Goal: Transaction & Acquisition: Purchase product/service

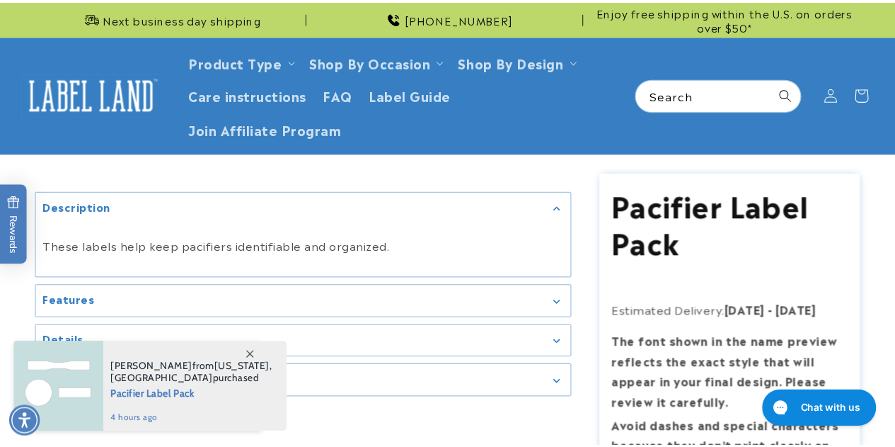
scroll to position [457, 0]
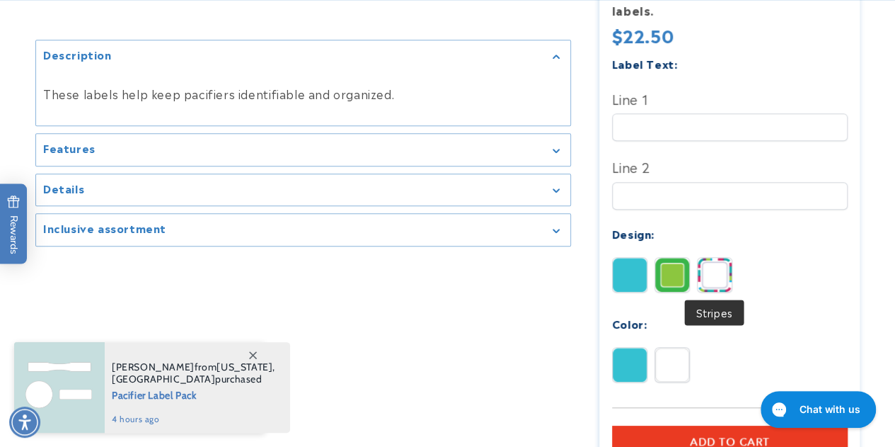
click at [713, 267] on img at bounding box center [715, 275] width 34 height 34
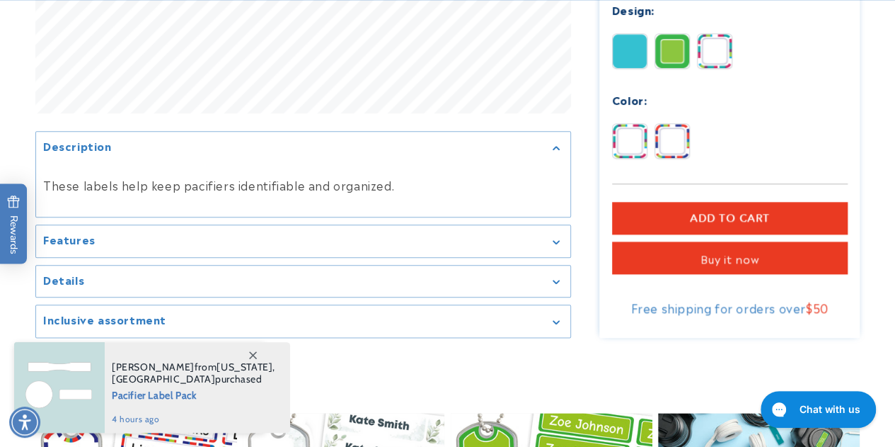
scroll to position [682, 0]
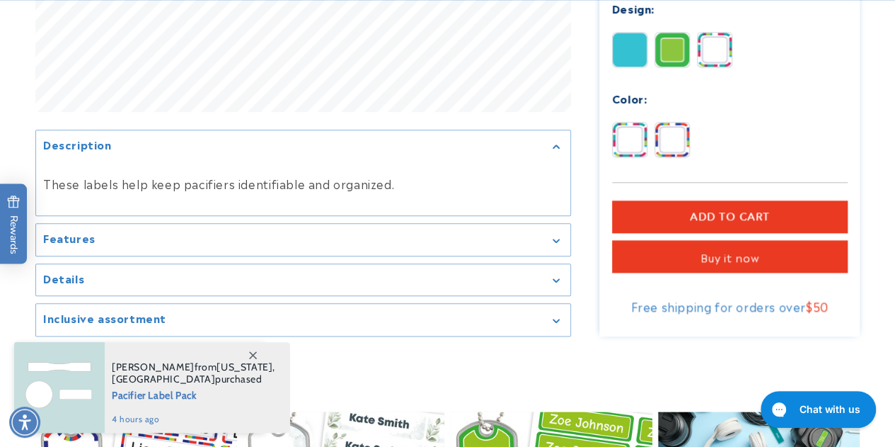
click at [144, 243] on div "Features" at bounding box center [303, 240] width 520 height 11
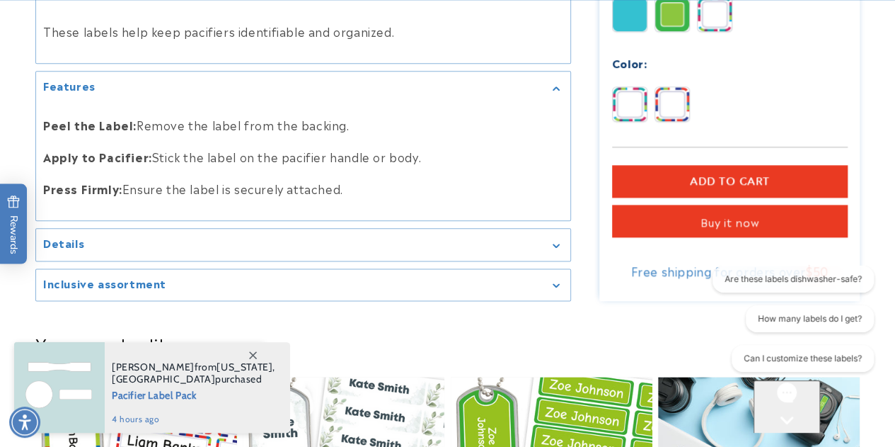
scroll to position [0, 0]
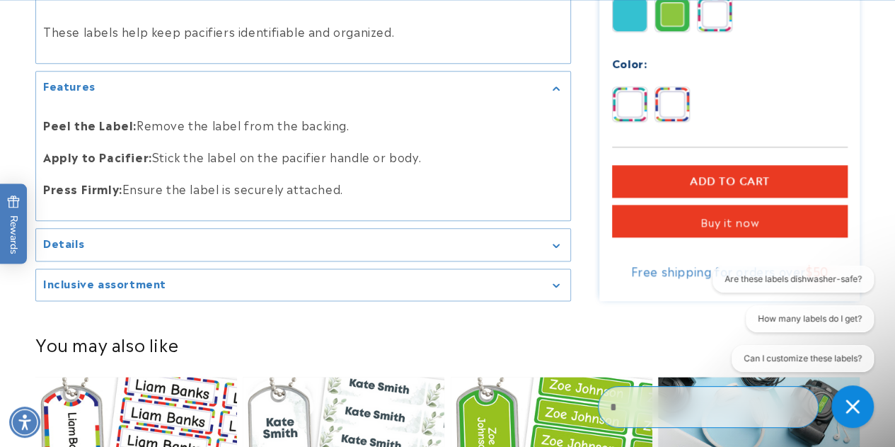
click at [125, 248] on summary "Details" at bounding box center [303, 245] width 534 height 32
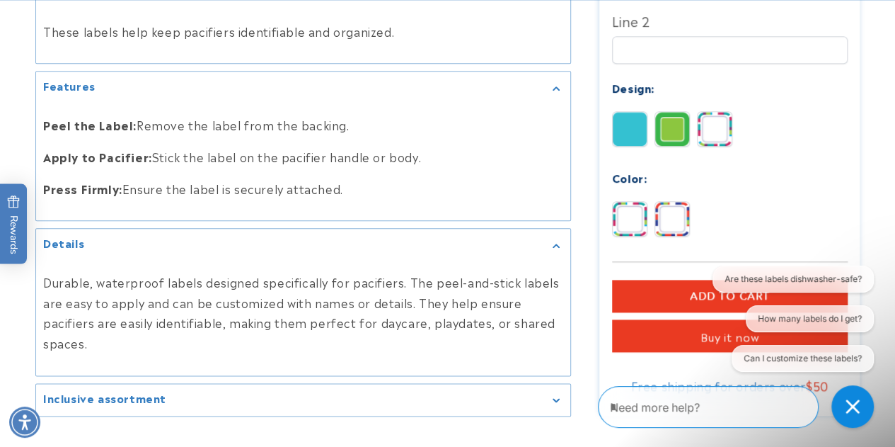
click at [116, 400] on h2 "Inclusive assortment" at bounding box center [104, 398] width 123 height 14
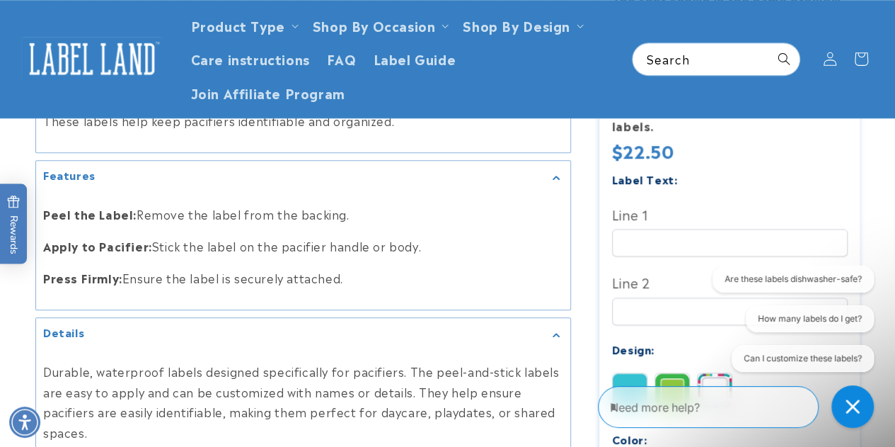
scroll to position [665, 0]
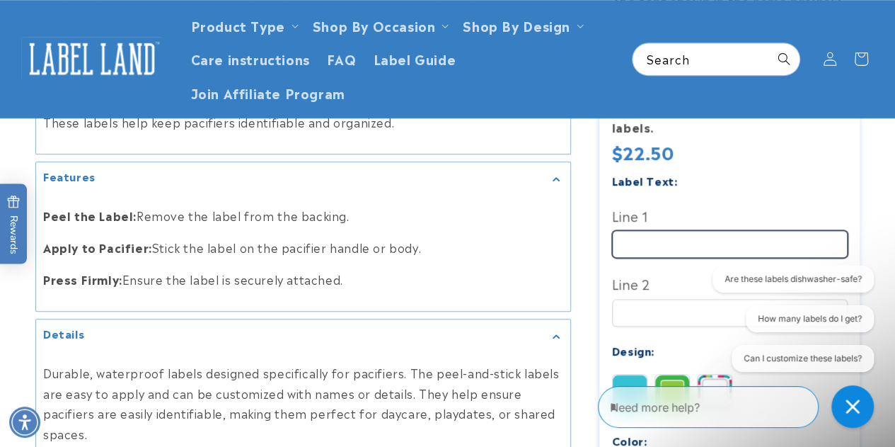
click at [644, 253] on input "Line 1" at bounding box center [730, 244] width 236 height 28
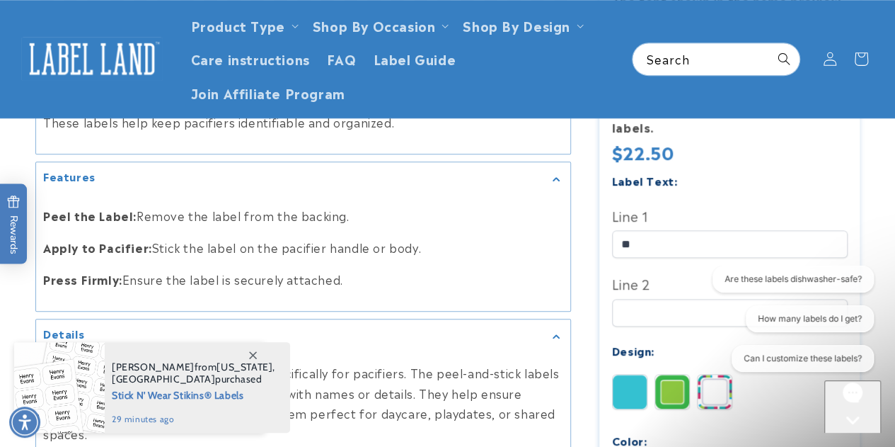
click at [253, 354] on icon at bounding box center [253, 355] width 8 height 8
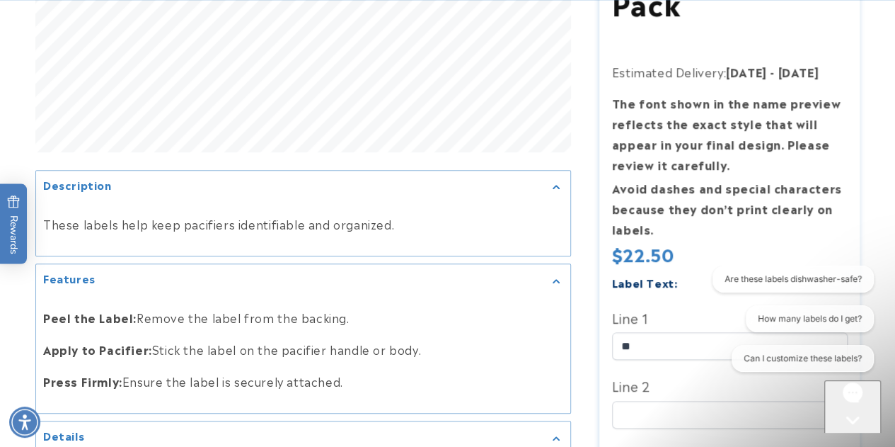
scroll to position [565, 0]
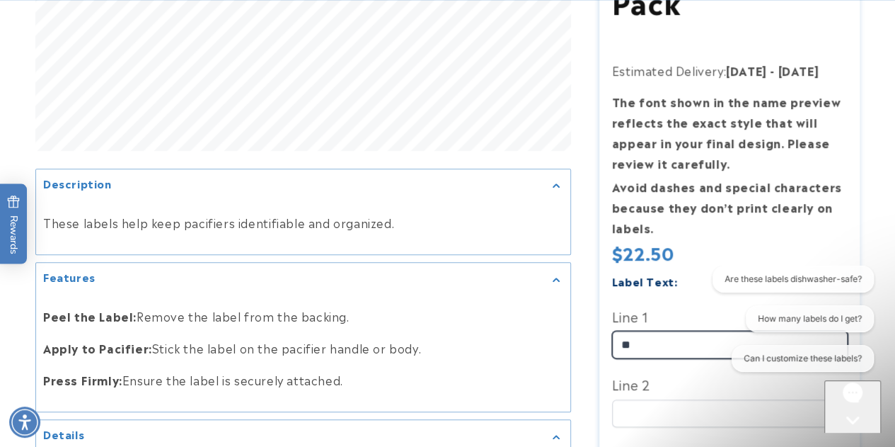
click at [643, 341] on input "**" at bounding box center [730, 345] width 236 height 28
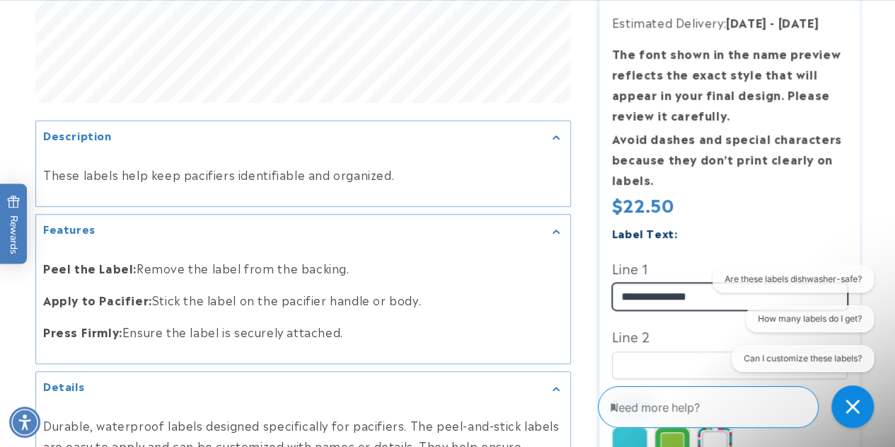
scroll to position [614, 0]
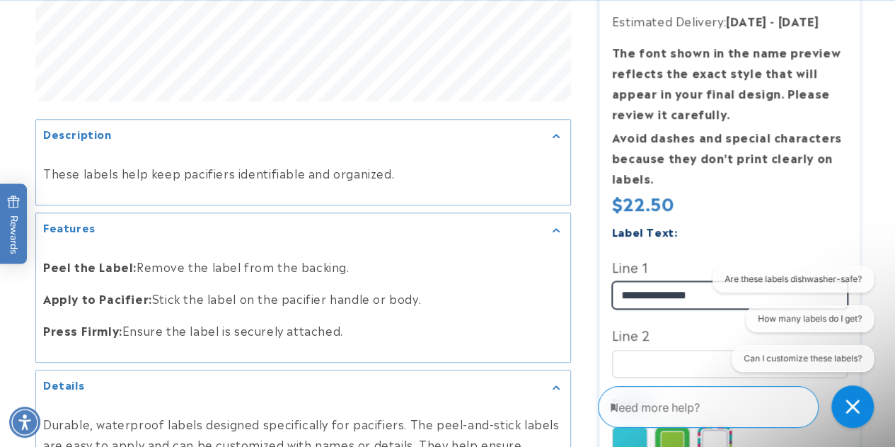
drag, startPoint x: 650, startPoint y: 292, endPoint x: 702, endPoint y: 302, distance: 53.4
click at [702, 302] on input "**********" at bounding box center [730, 295] width 236 height 28
type input "******"
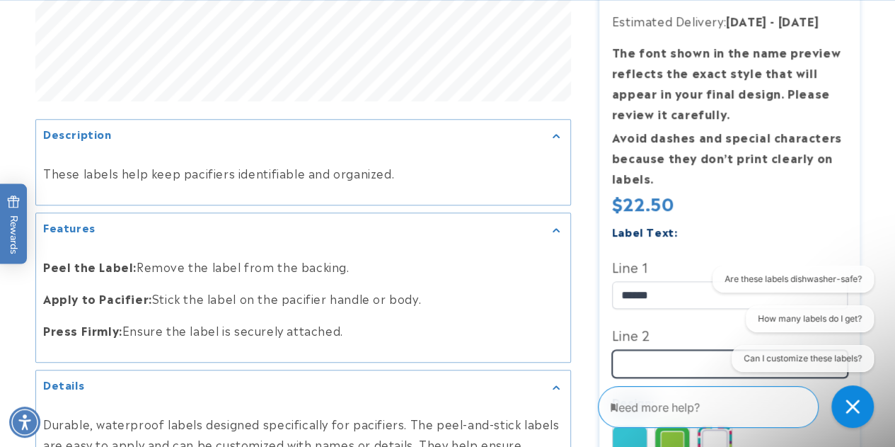
click at [650, 364] on input "Line 2" at bounding box center [730, 363] width 236 height 28
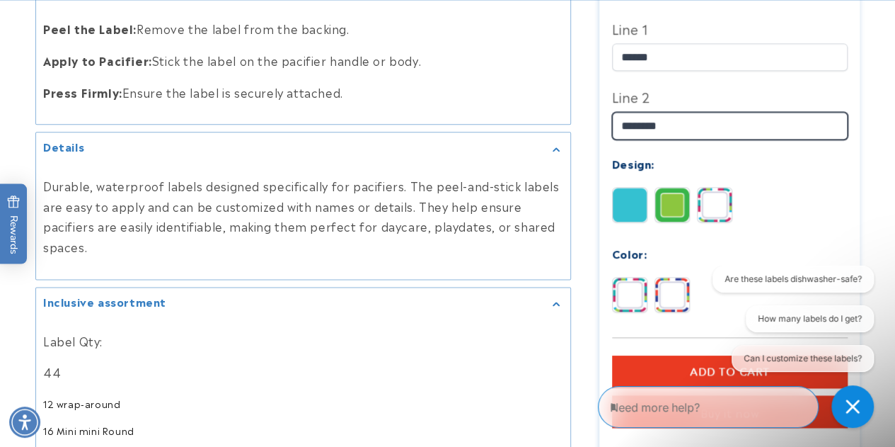
scroll to position [855, 0]
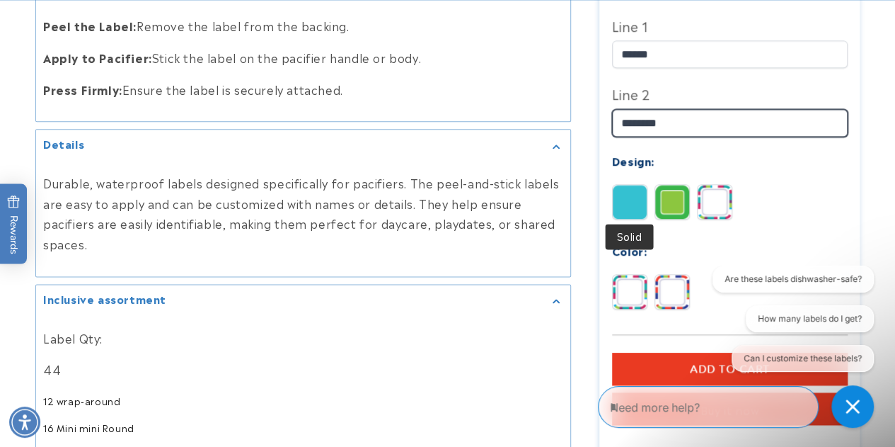
type input "********"
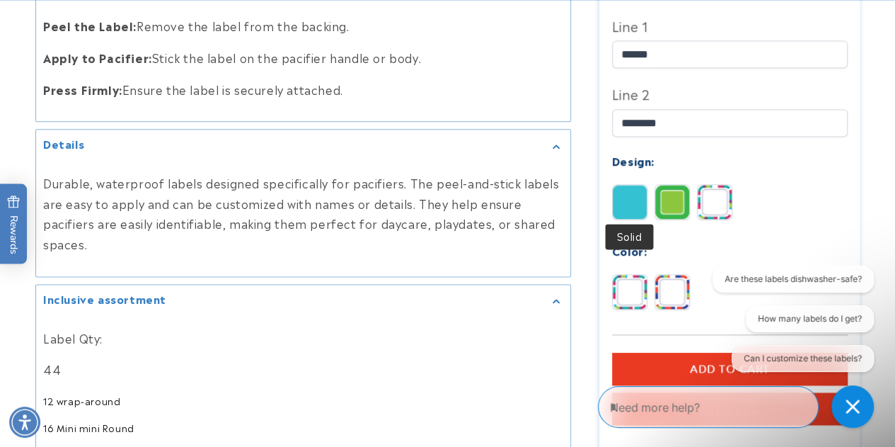
click at [635, 199] on img at bounding box center [630, 201] width 34 height 34
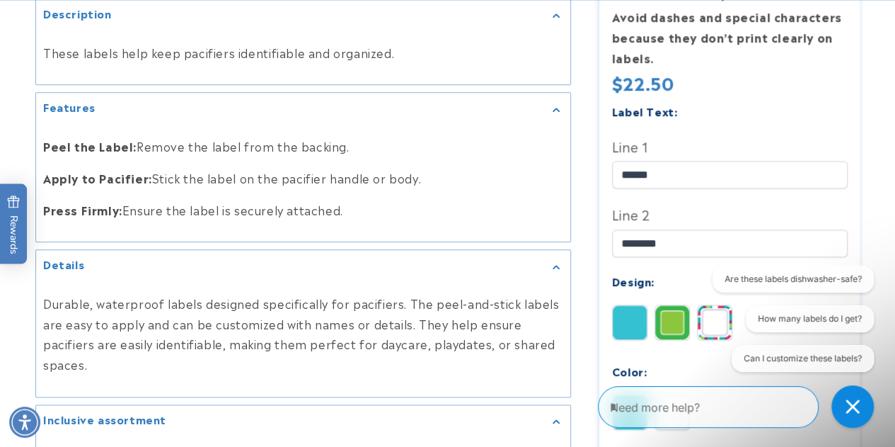
scroll to position [747, 0]
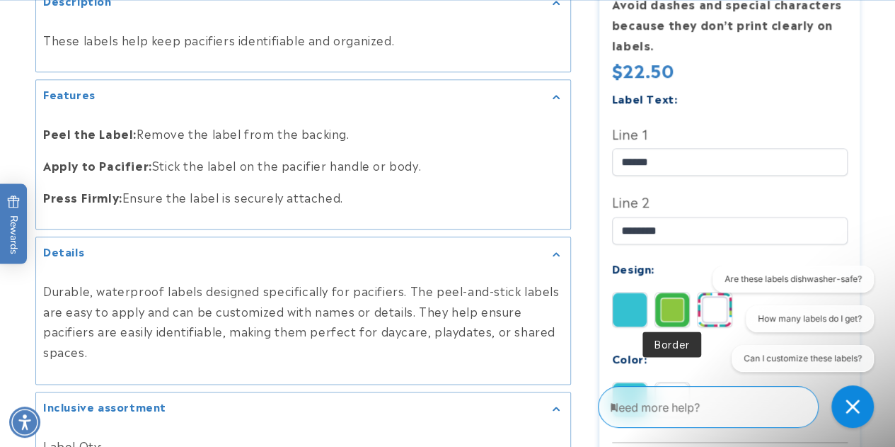
click at [675, 309] on img at bounding box center [672, 309] width 34 height 34
click at [722, 312] on div "Are these labels dishwasher-safe? How many labels do I get? Can I customize the…" at bounding box center [792, 321] width 164 height 112
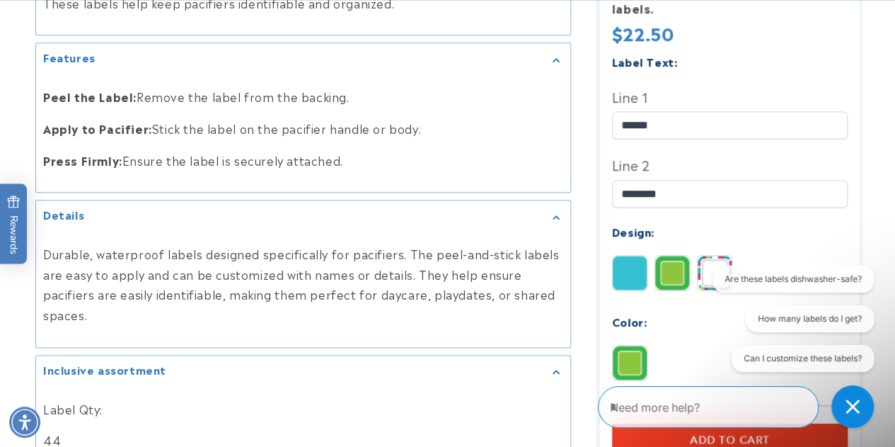
scroll to position [791, 0]
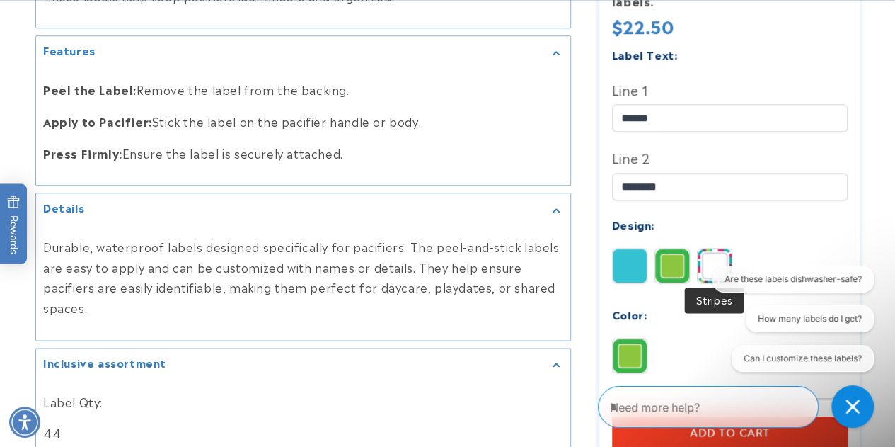
click at [715, 251] on img at bounding box center [715, 265] width 34 height 34
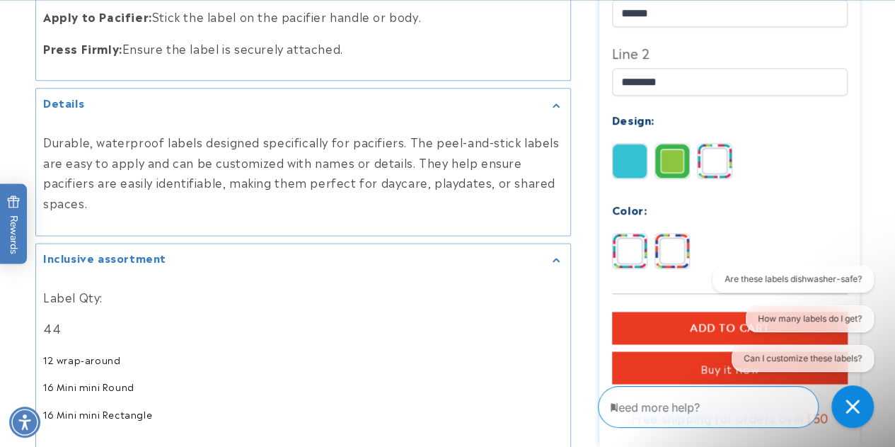
scroll to position [902, 0]
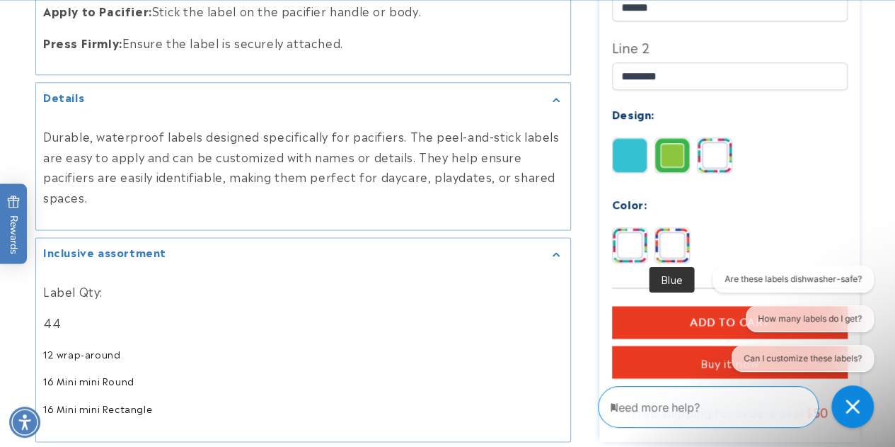
click at [671, 245] on img at bounding box center [672, 244] width 34 height 34
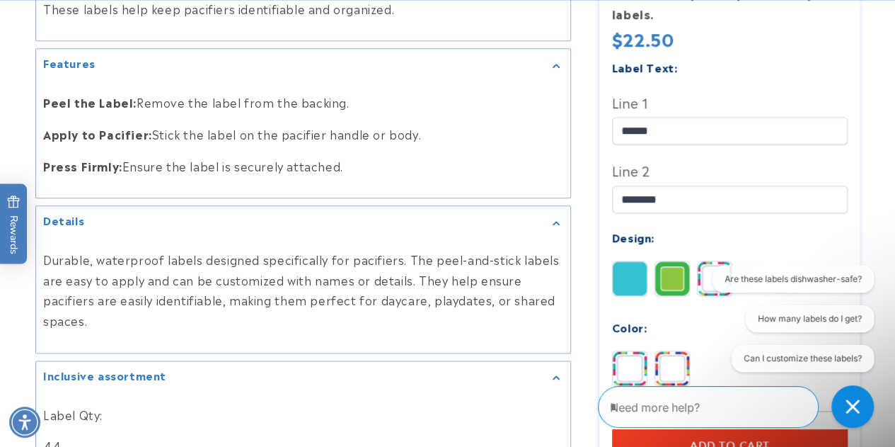
scroll to position [788, 0]
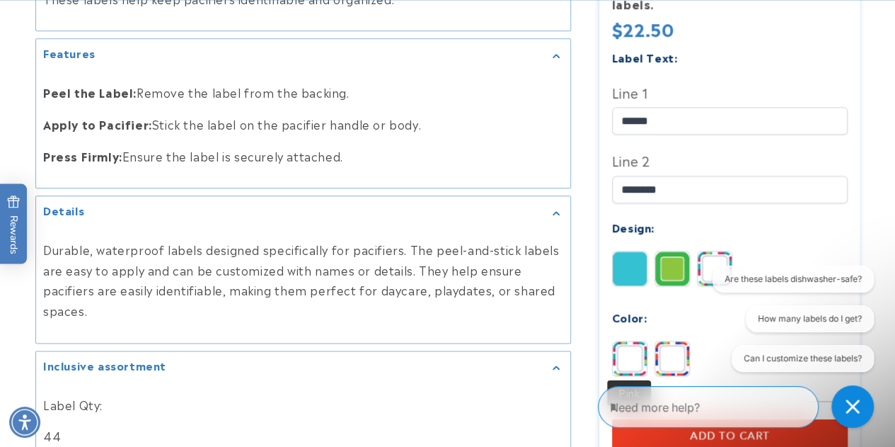
click at [638, 346] on img at bounding box center [630, 357] width 34 height 34
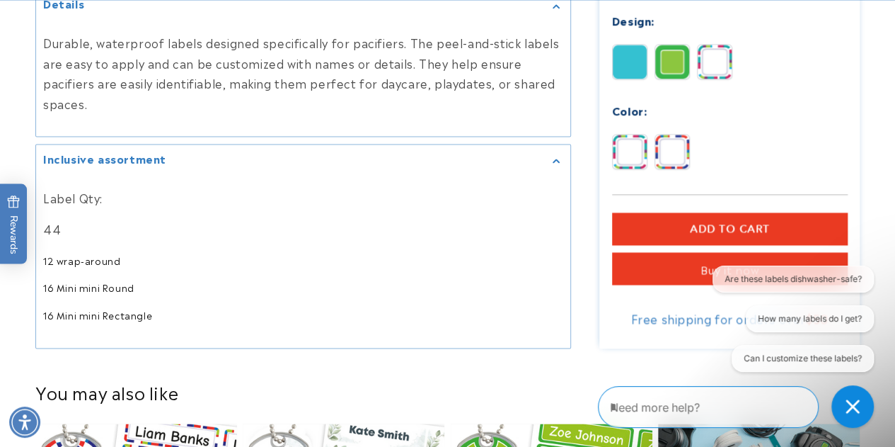
scroll to position [995, 0]
